Goal: Find specific page/section: Find specific page/section

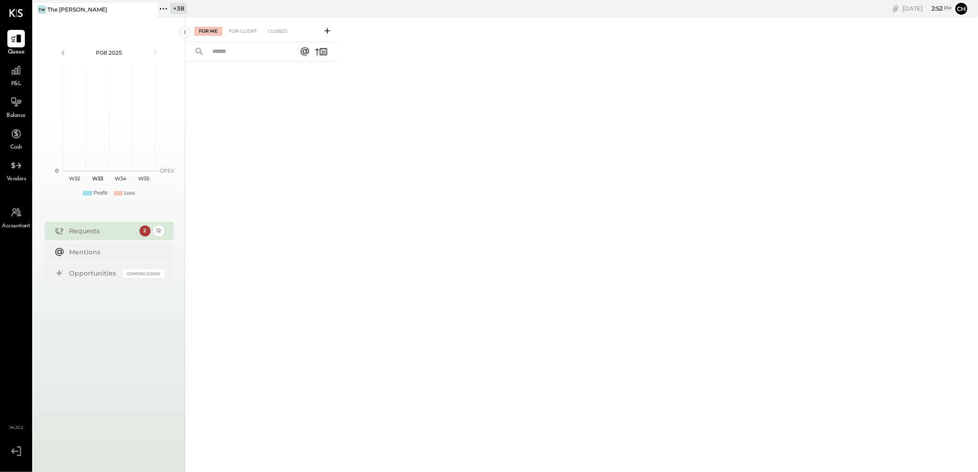
click at [94, 228] on div "Requests" at bounding box center [102, 231] width 65 height 9
